Goal: Information Seeking & Learning: Learn about a topic

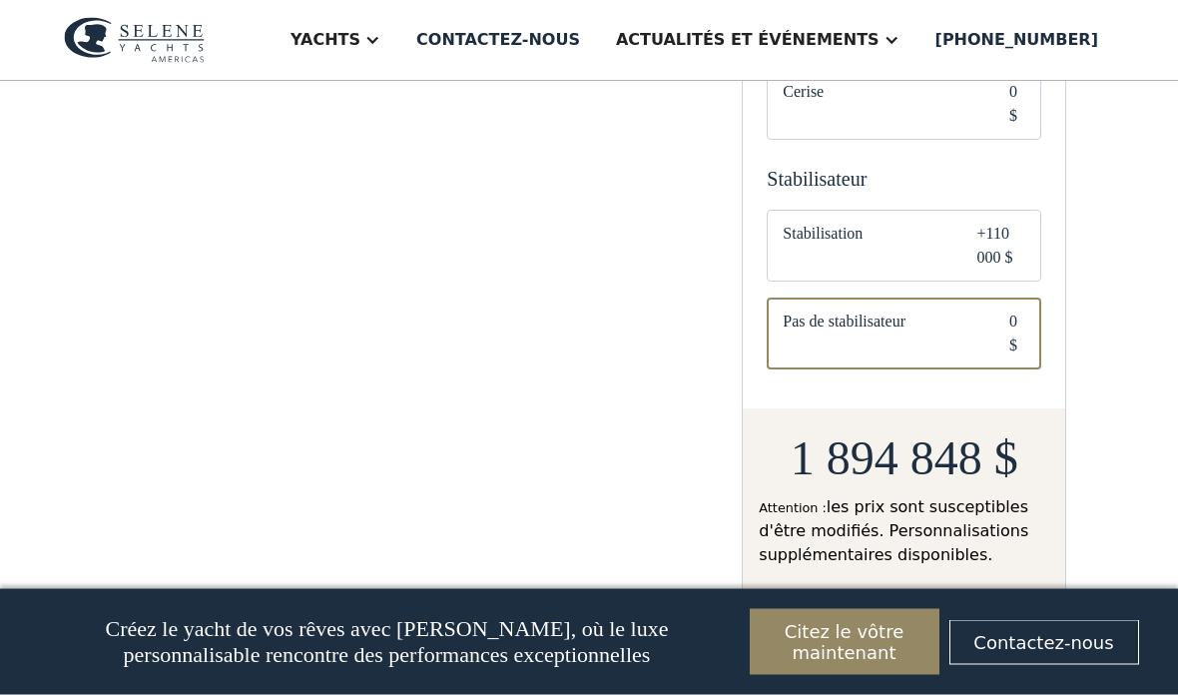
scroll to position [1589, 0]
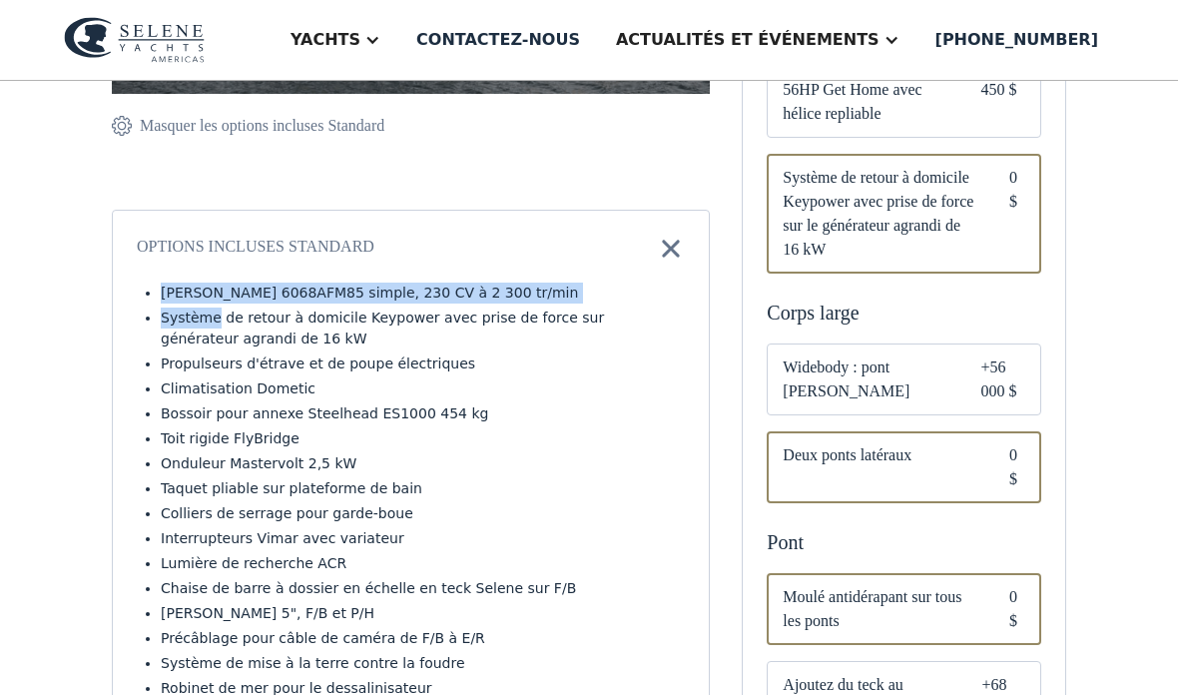
scroll to position [645, 0]
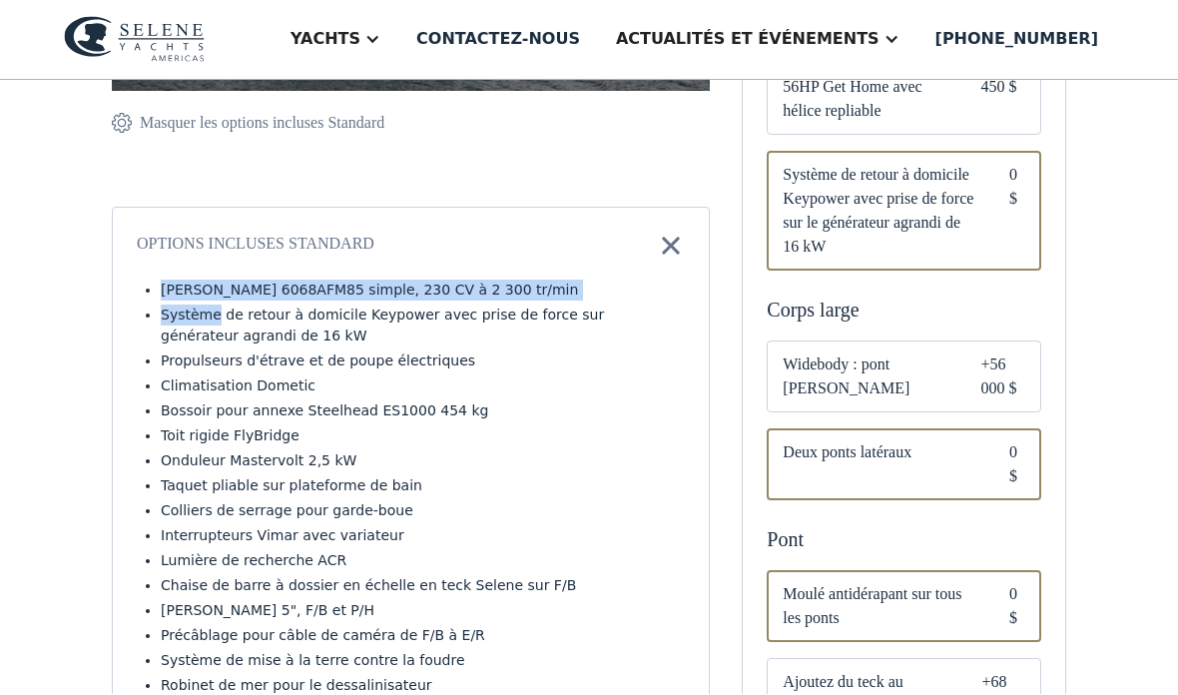
click at [72, 400] on div "Espace privé > Classique 49 Personnalisez votre yacht Partagez votre yacht copi…" at bounding box center [589, 673] width 1178 height 2474
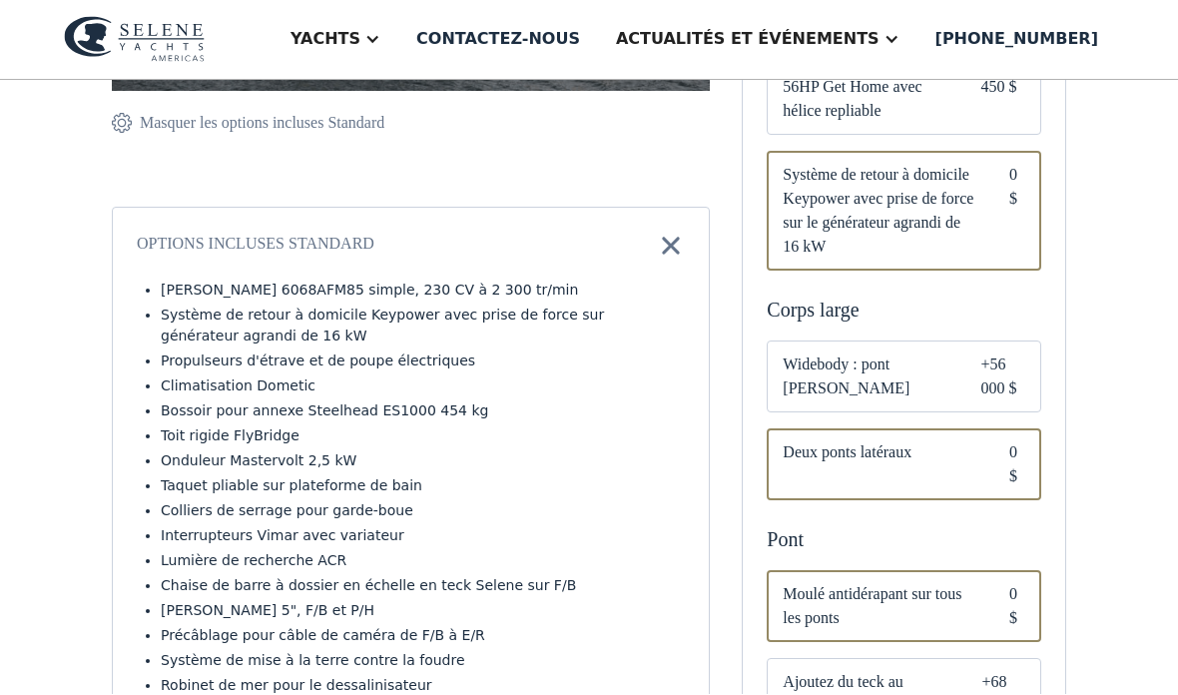
click at [56, 507] on div "Espace privé > Classique 49 Personnalisez votre yacht Partagez votre yacht copi…" at bounding box center [589, 673] width 1178 height 2474
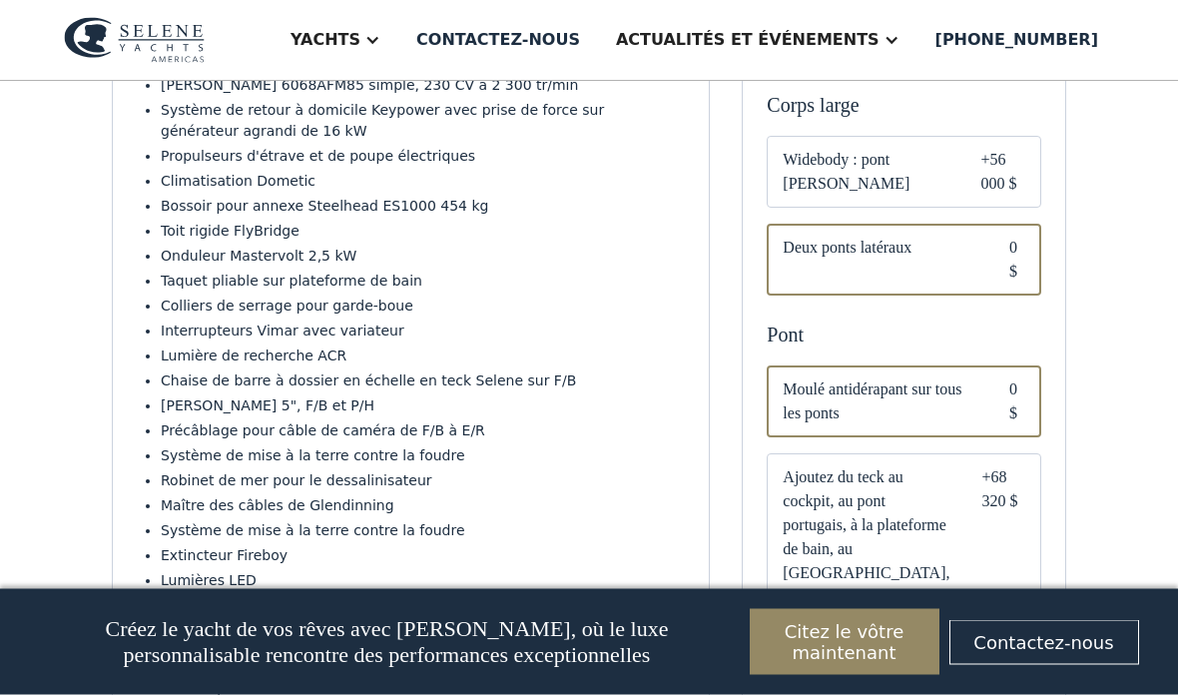
scroll to position [853, 0]
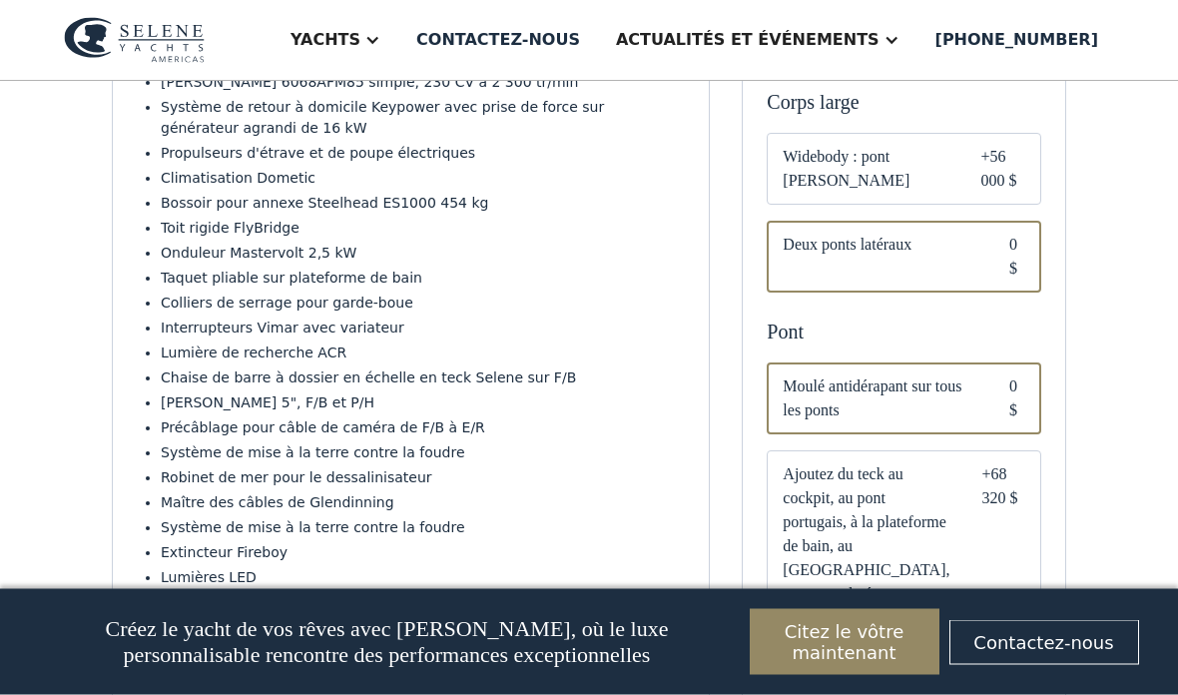
click at [13, 464] on div "Espace privé > Classique 49 Personnalisez votre yacht Partagez votre yacht copi…" at bounding box center [589, 465] width 1178 height 2474
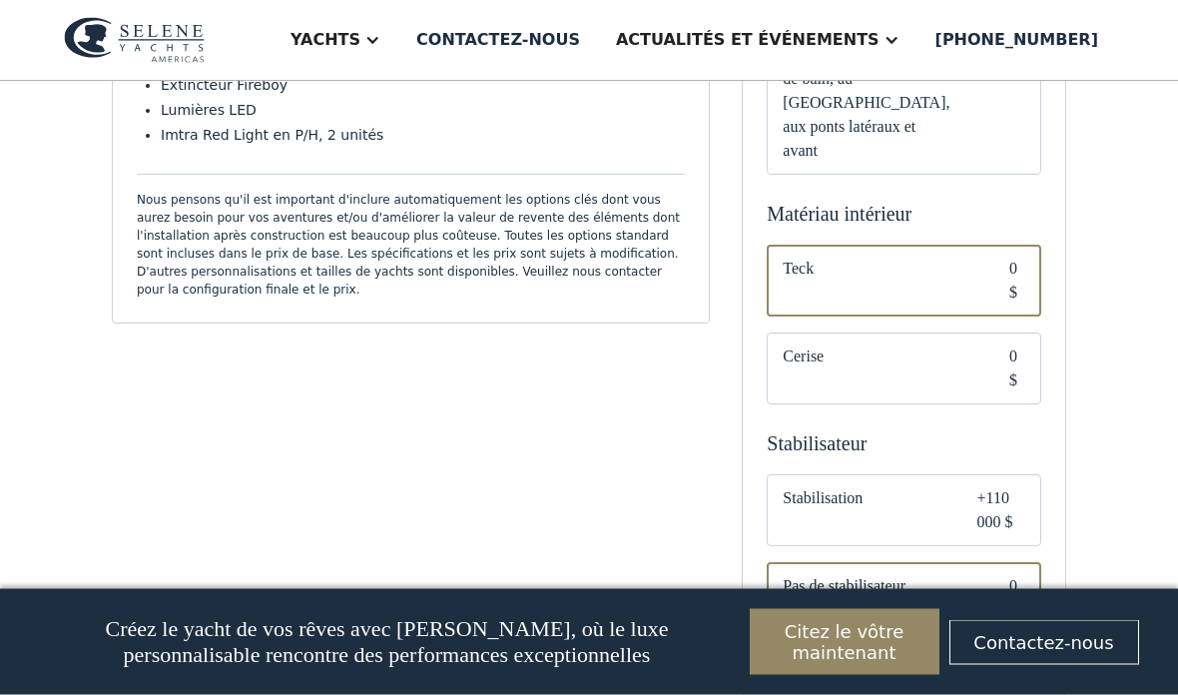
scroll to position [1321, 0]
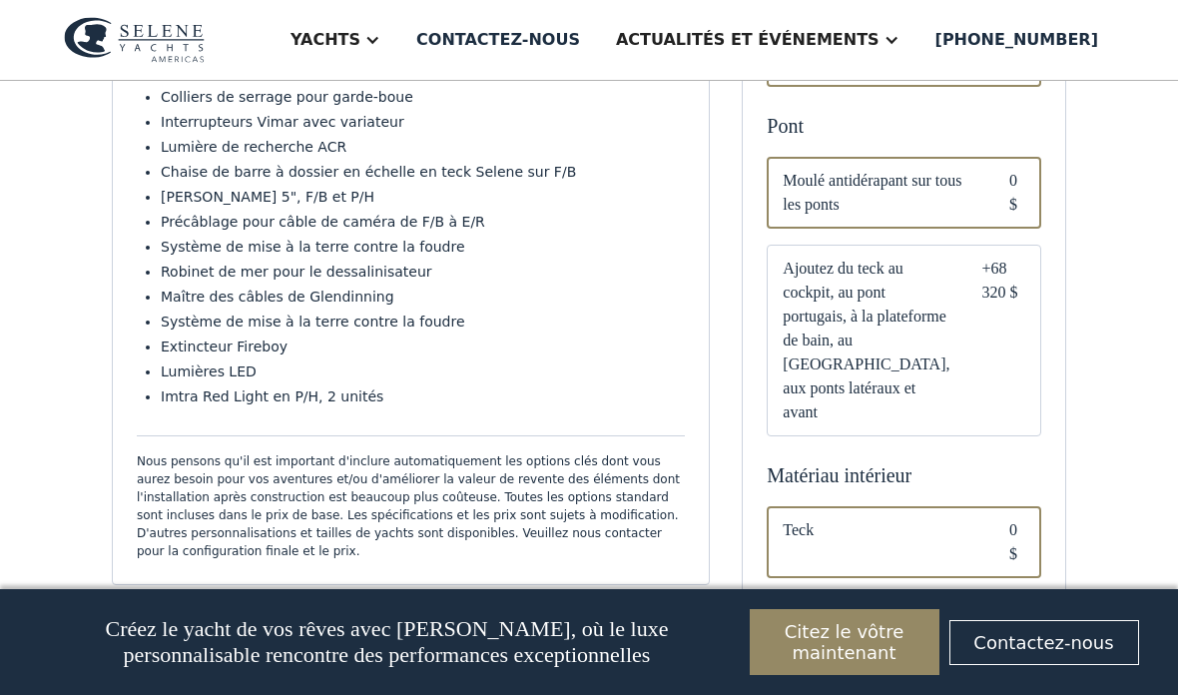
scroll to position [1070, 0]
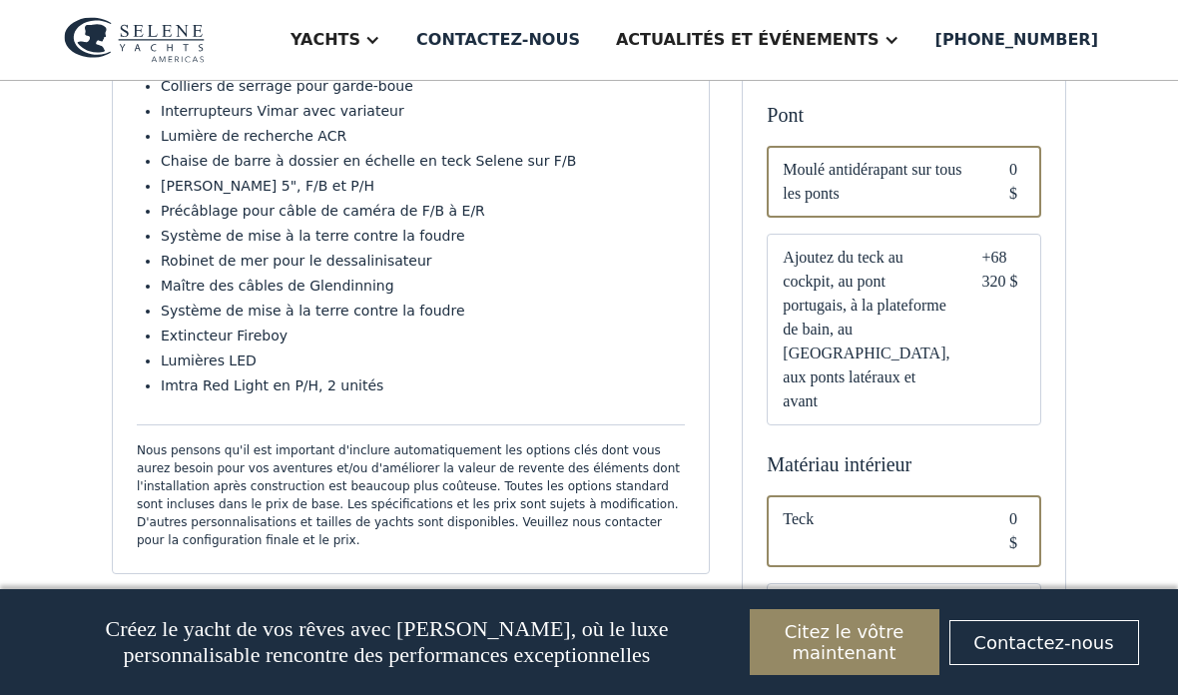
click at [152, 497] on font "Nous pensons qu'il est important d'inclure automatiquement les options clés don…" at bounding box center [408, 495] width 543 height 104
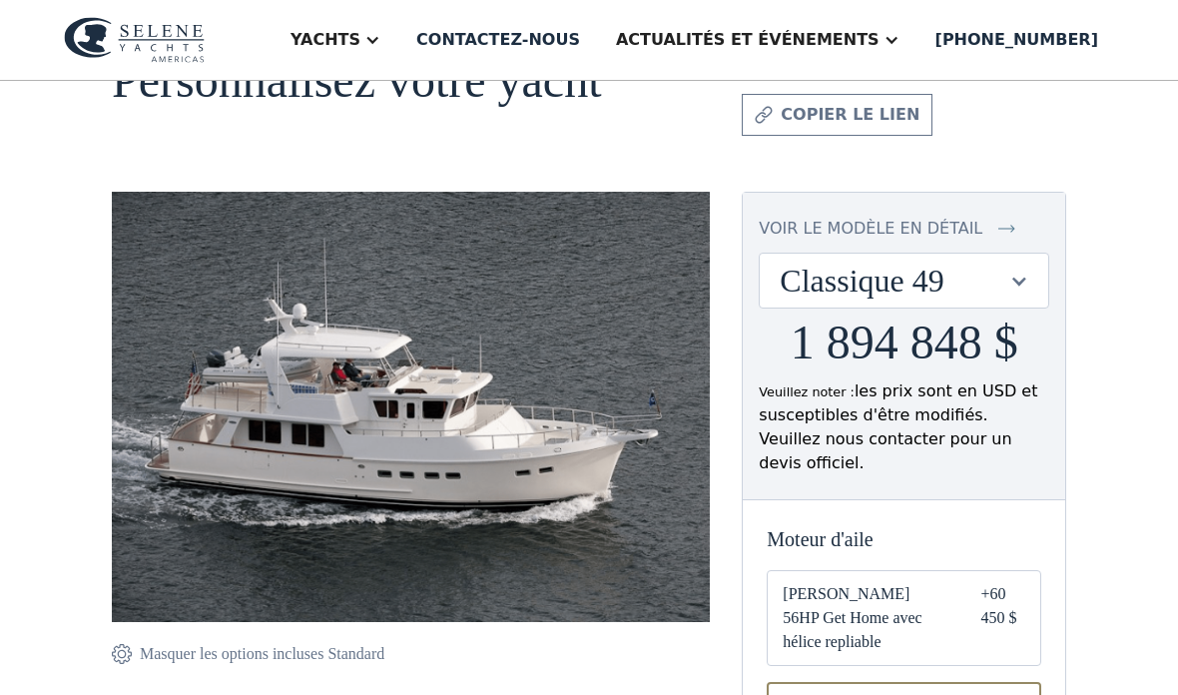
scroll to position [0, 0]
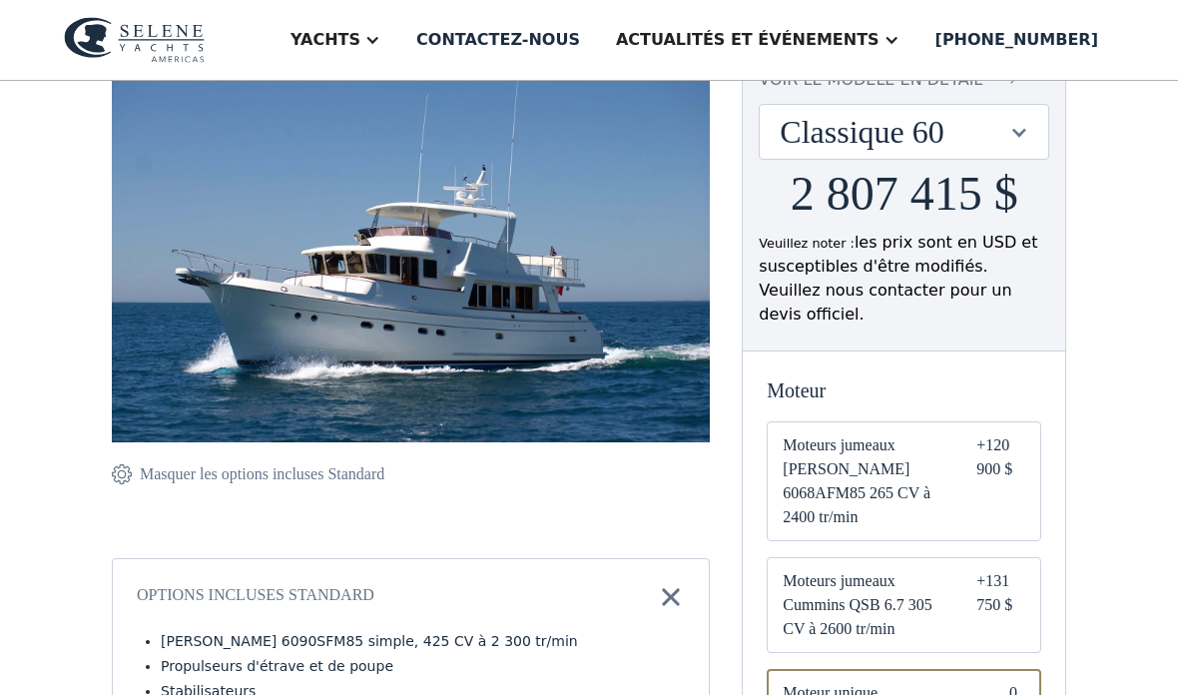
scroll to position [234, 0]
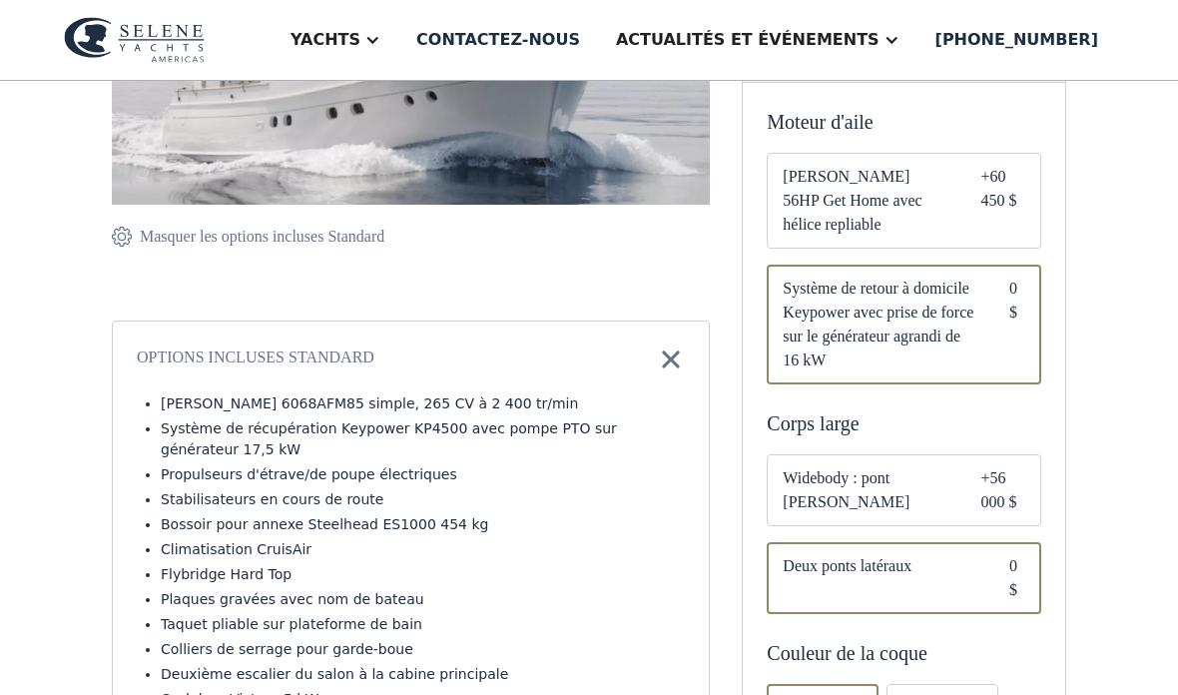
scroll to position [524, 0]
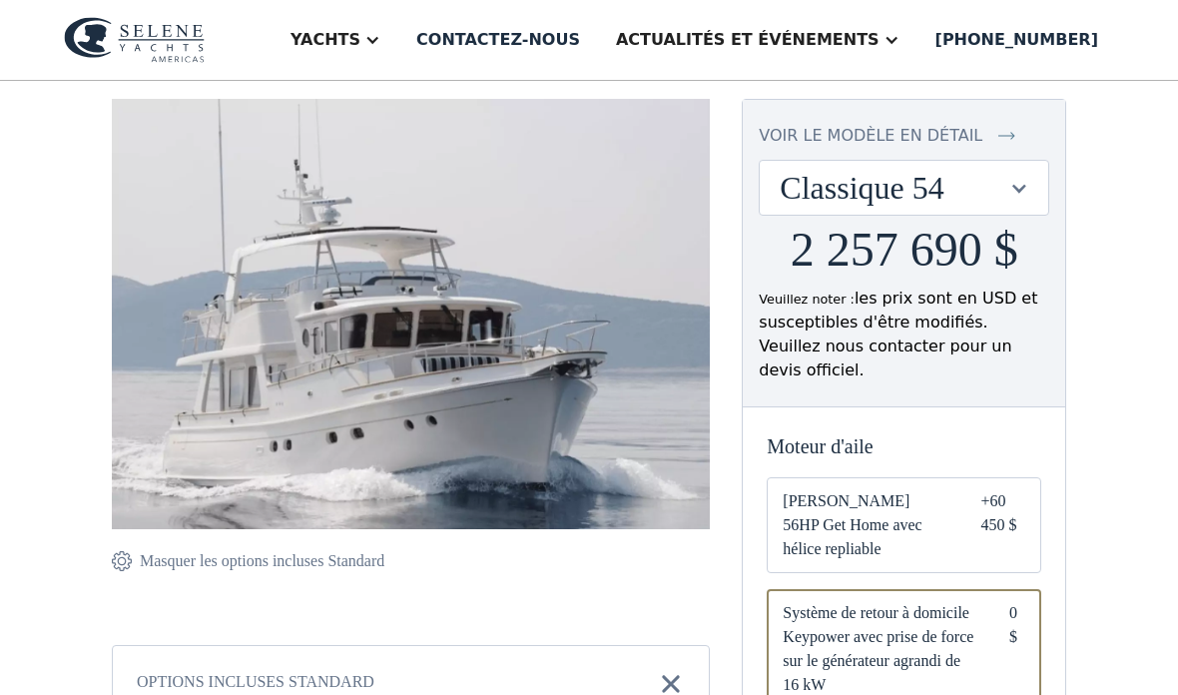
scroll to position [199, 0]
